Goal: Task Accomplishment & Management: Complete application form

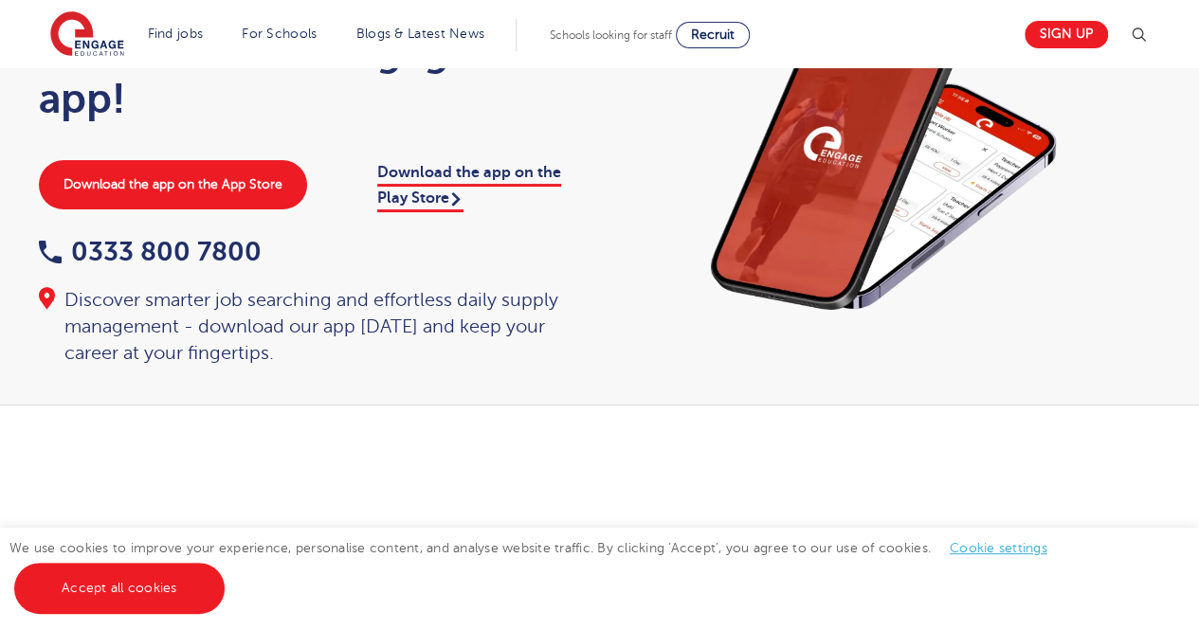
scroll to position [124, 0]
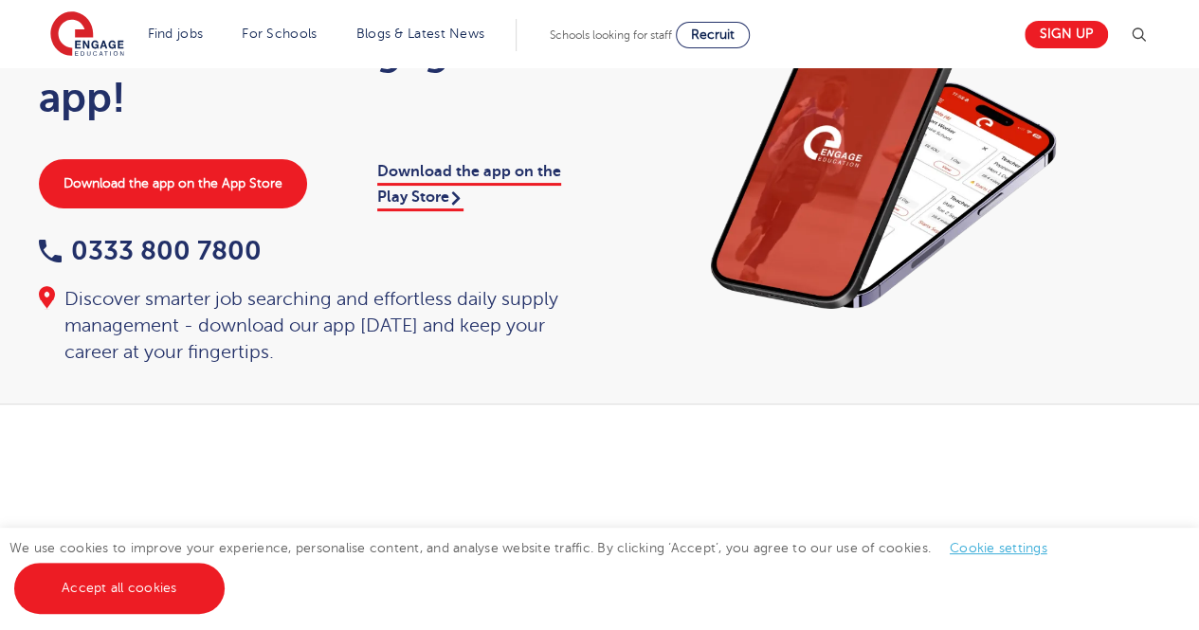
click at [1031, 185] on img at bounding box center [884, 153] width 531 height 341
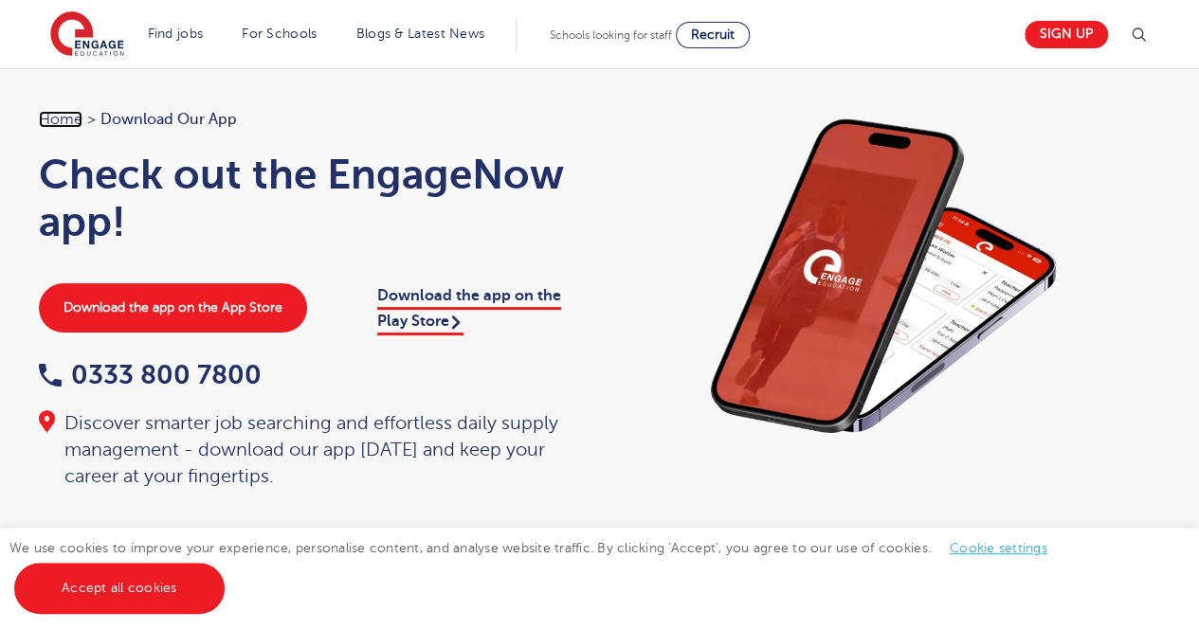
click at [70, 126] on link "Home" at bounding box center [61, 119] width 44 height 17
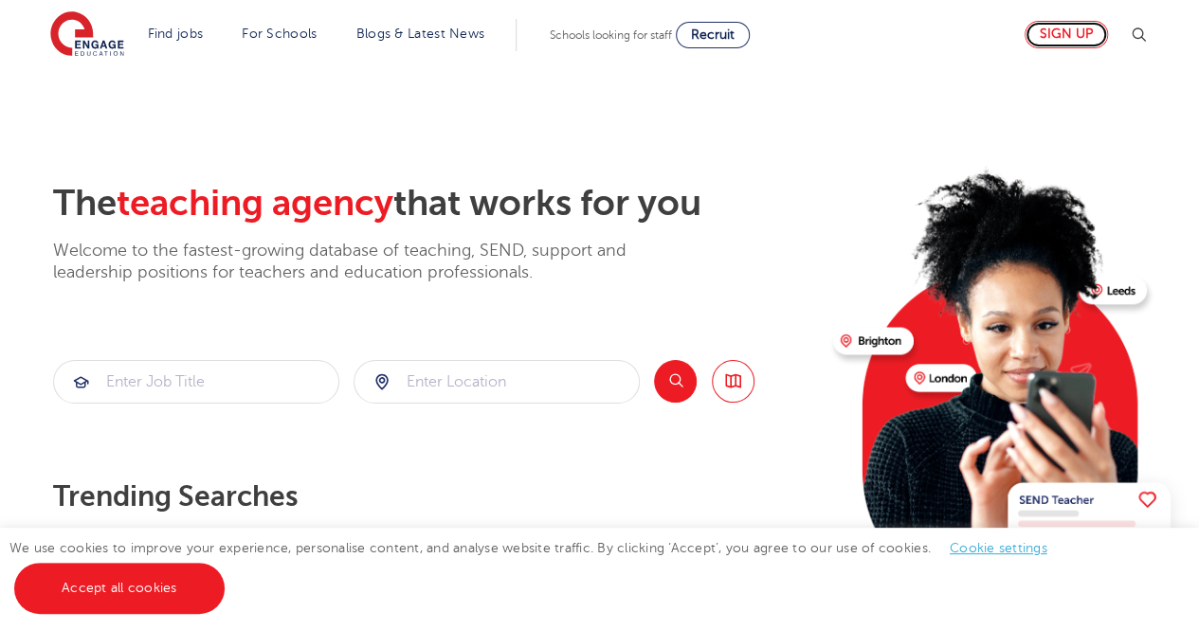
click at [1065, 41] on link "Sign up" at bounding box center [1065, 34] width 83 height 27
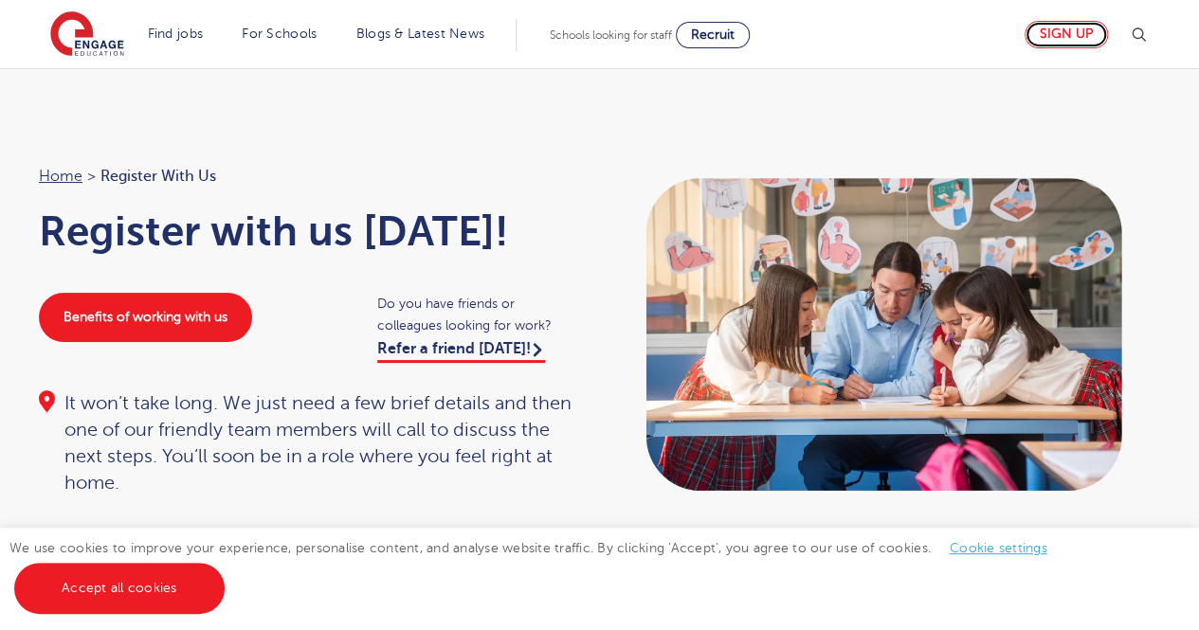
click at [1061, 37] on link "Sign up" at bounding box center [1065, 34] width 83 height 27
